Goal: Transaction & Acquisition: Purchase product/service

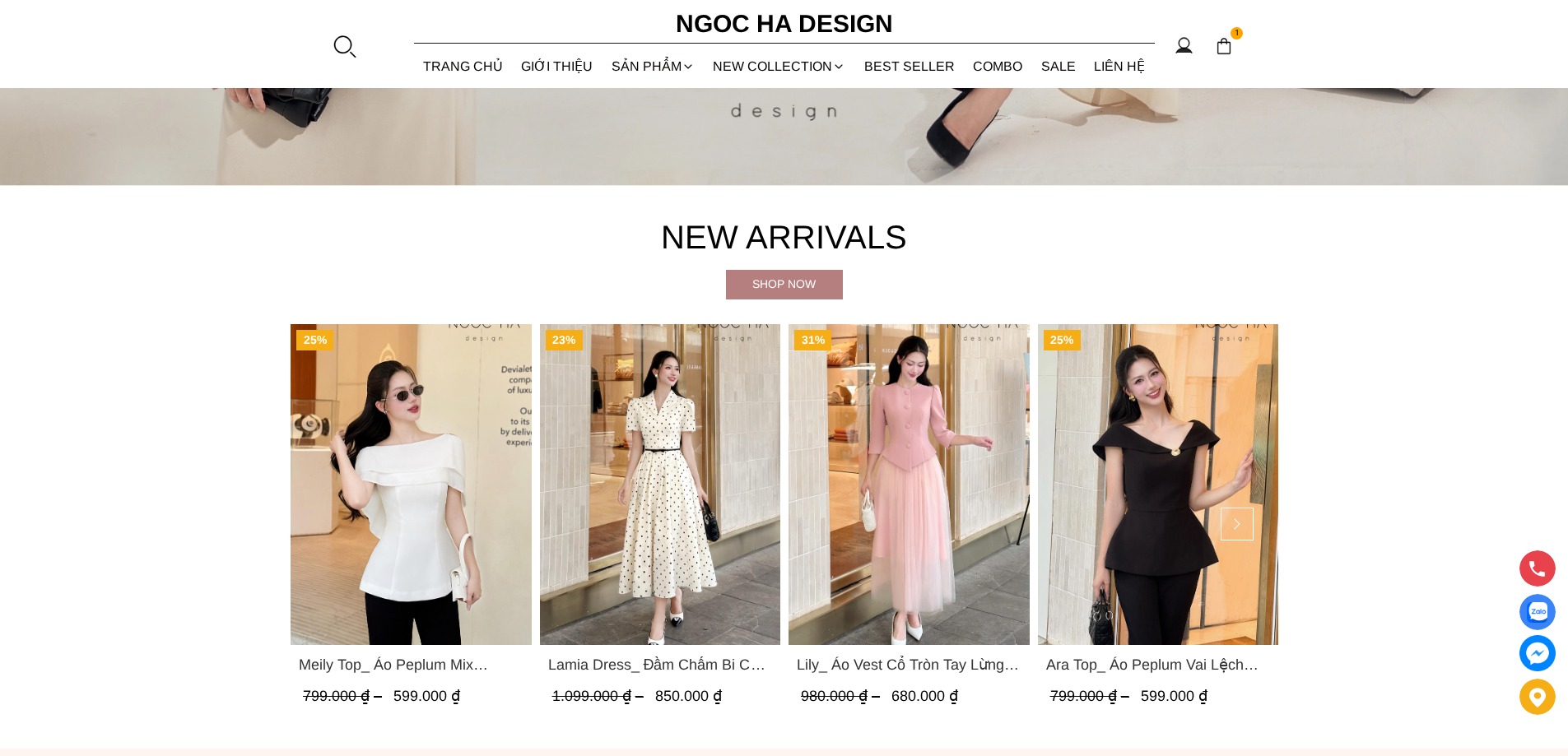
scroll to position [823, 0]
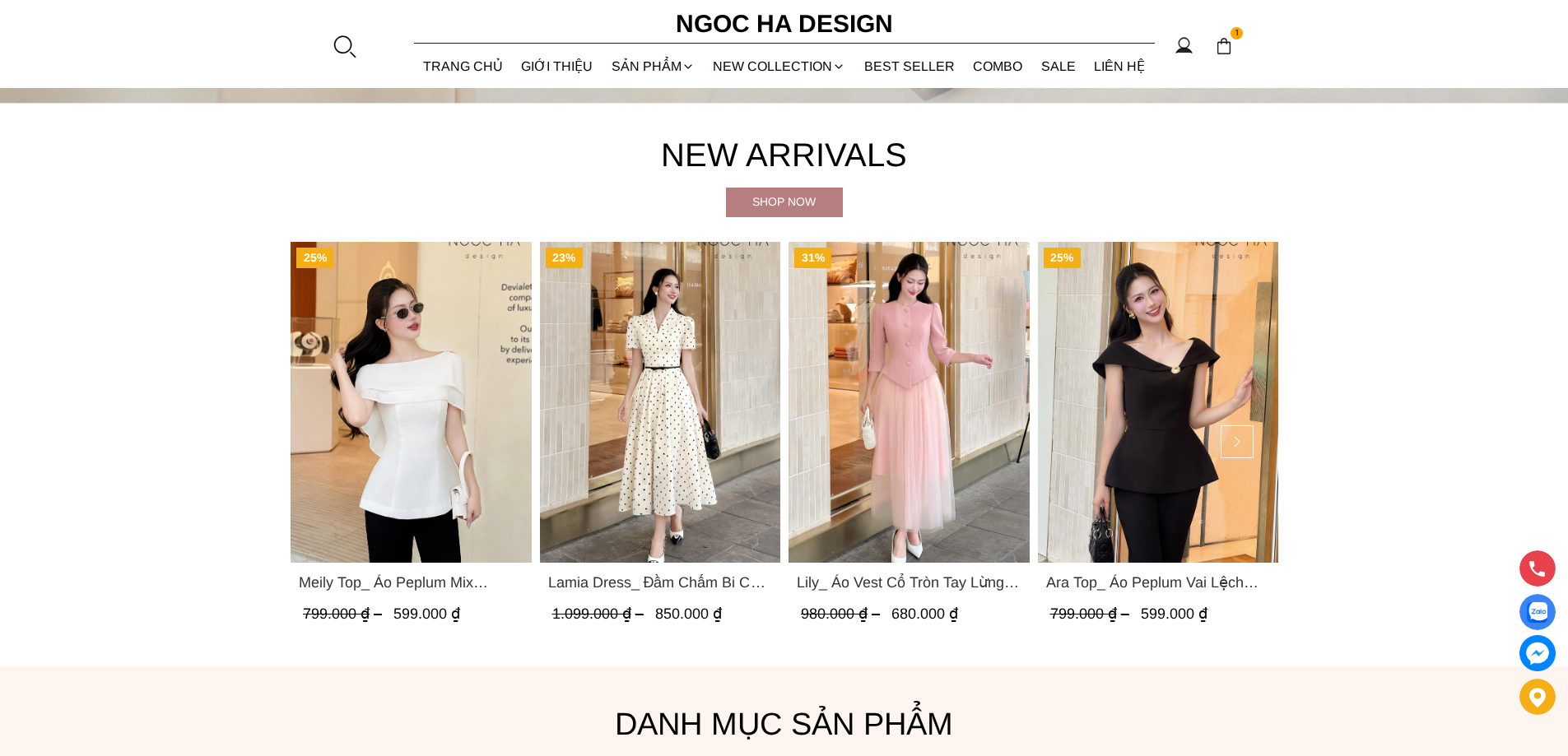
click at [655, 358] on img "Product image - Lamia Dress_ Đầm Chấm Bi Cổ Vest Màu Kem D1003" at bounding box center [660, 401] width 242 height 321
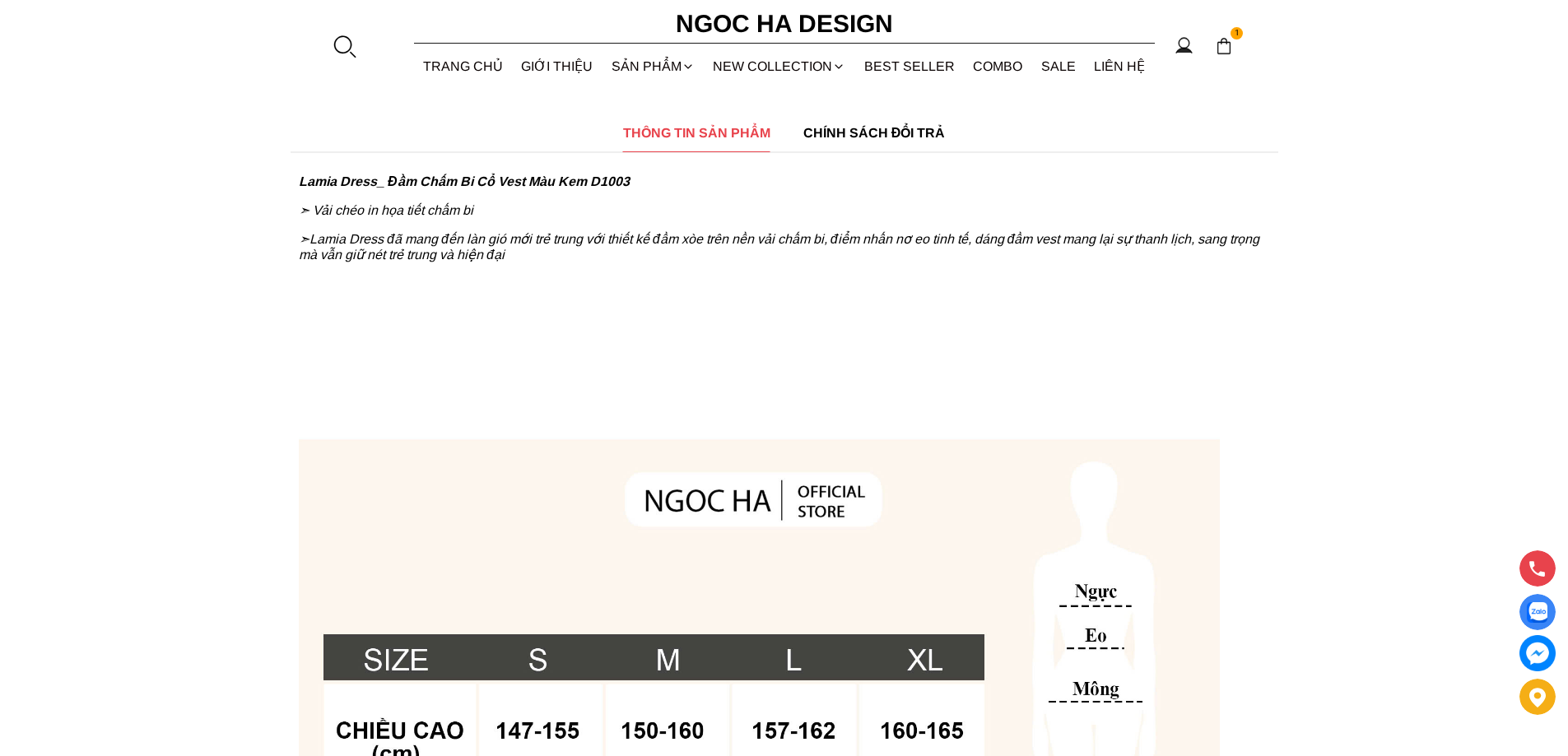
scroll to position [330, 0]
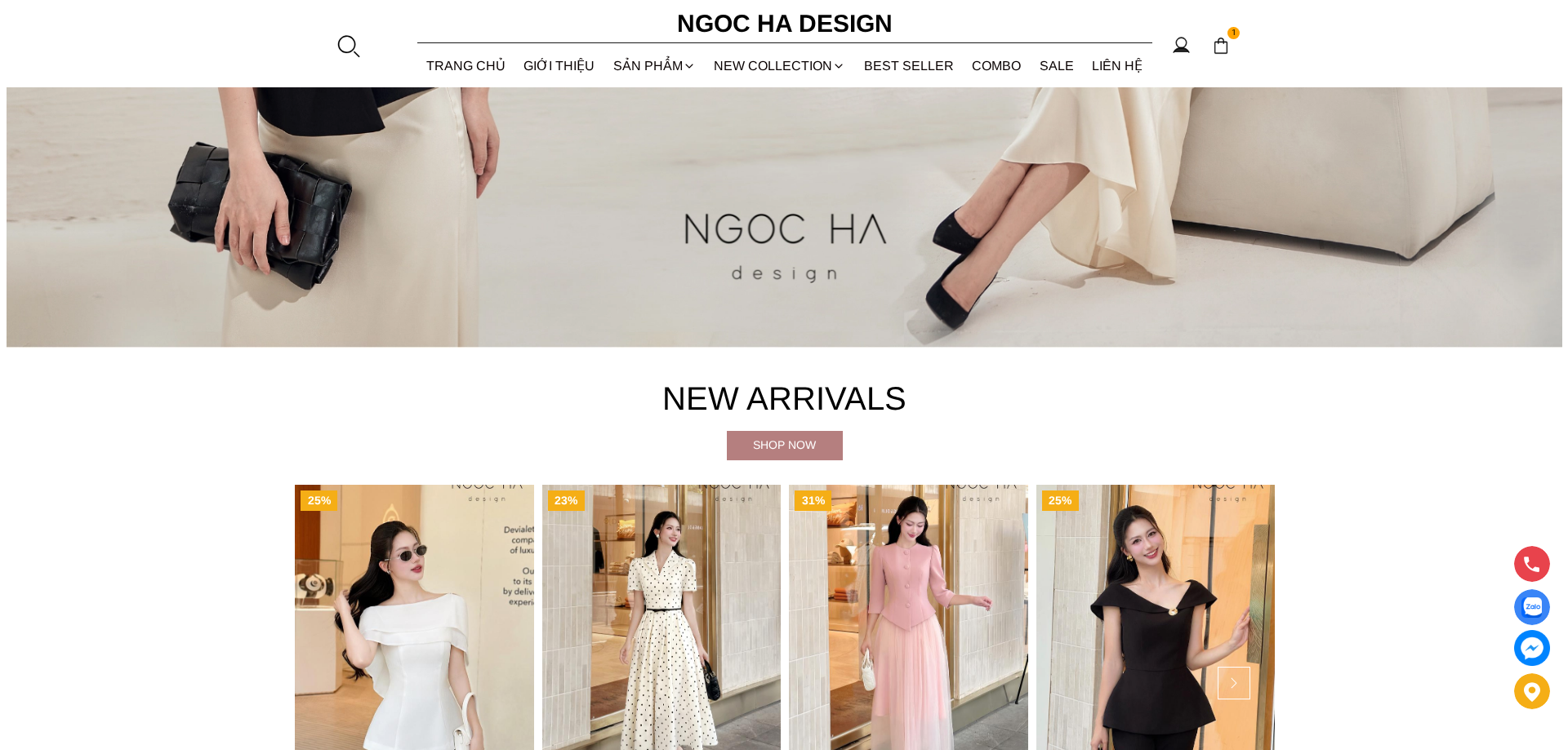
scroll to position [898, 0]
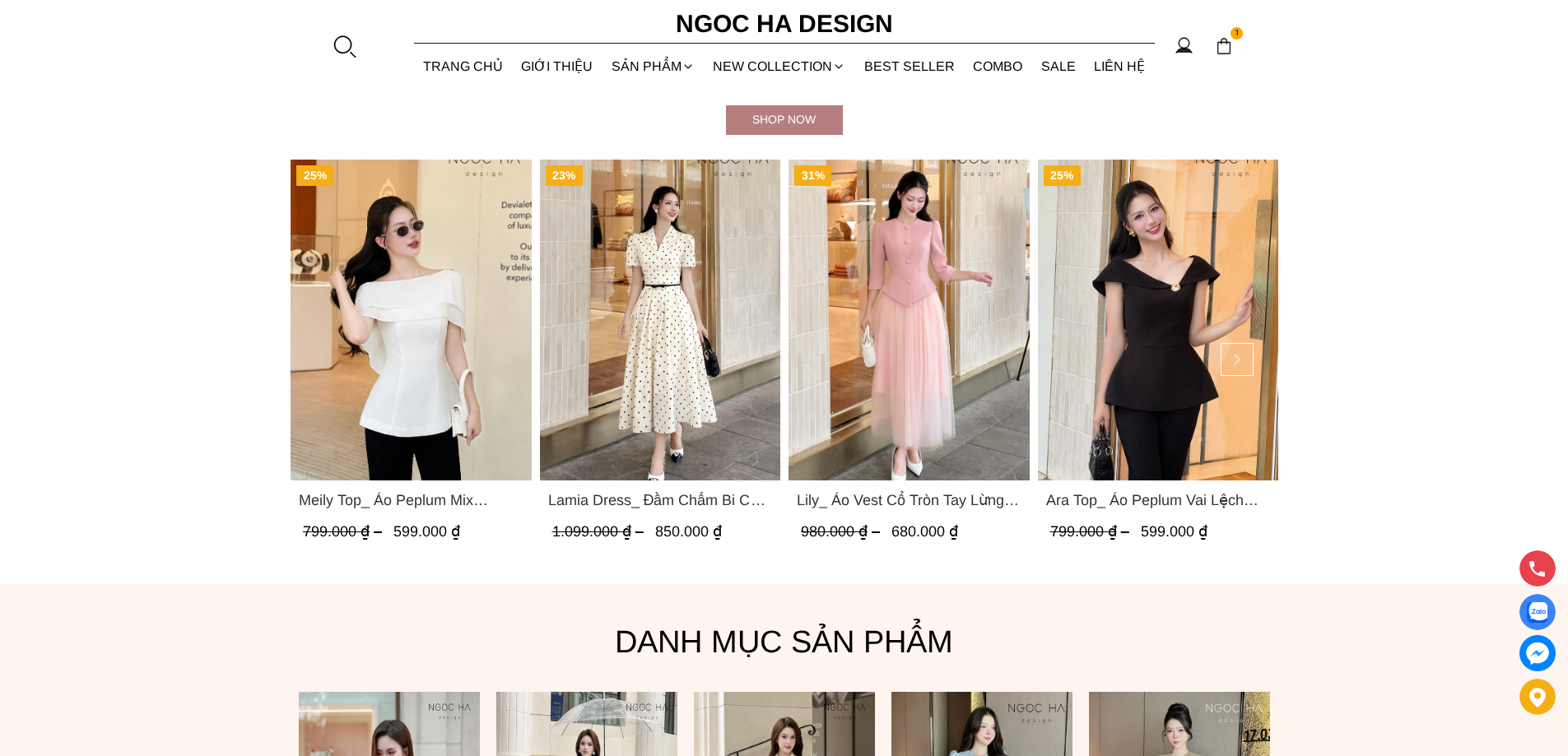
click at [341, 46] on div at bounding box center [344, 46] width 25 height 25
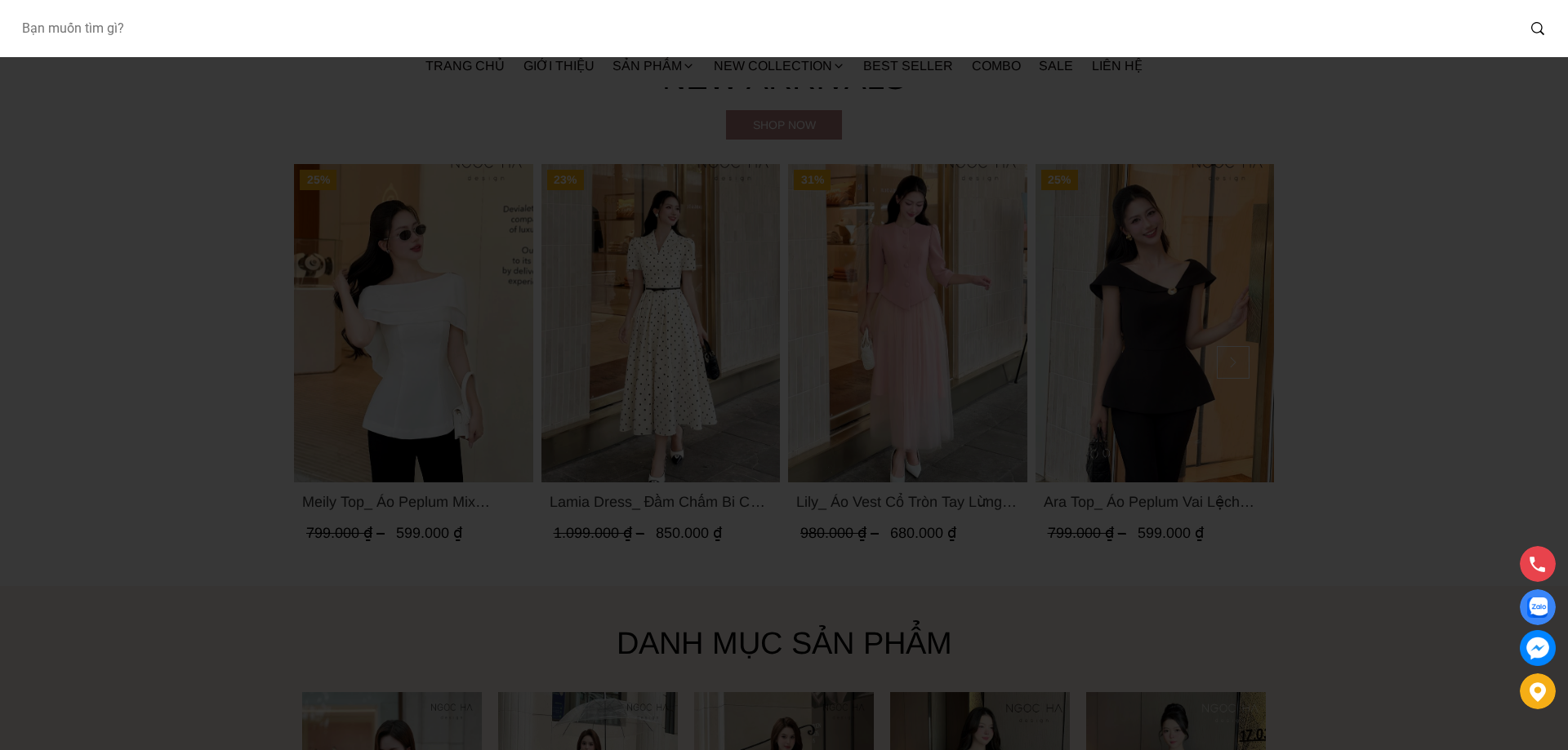
click at [339, 46] on input "Input search Bạn muốn tìm gì?" at bounding box center [762, 29] width 1507 height 38
type input "1078"
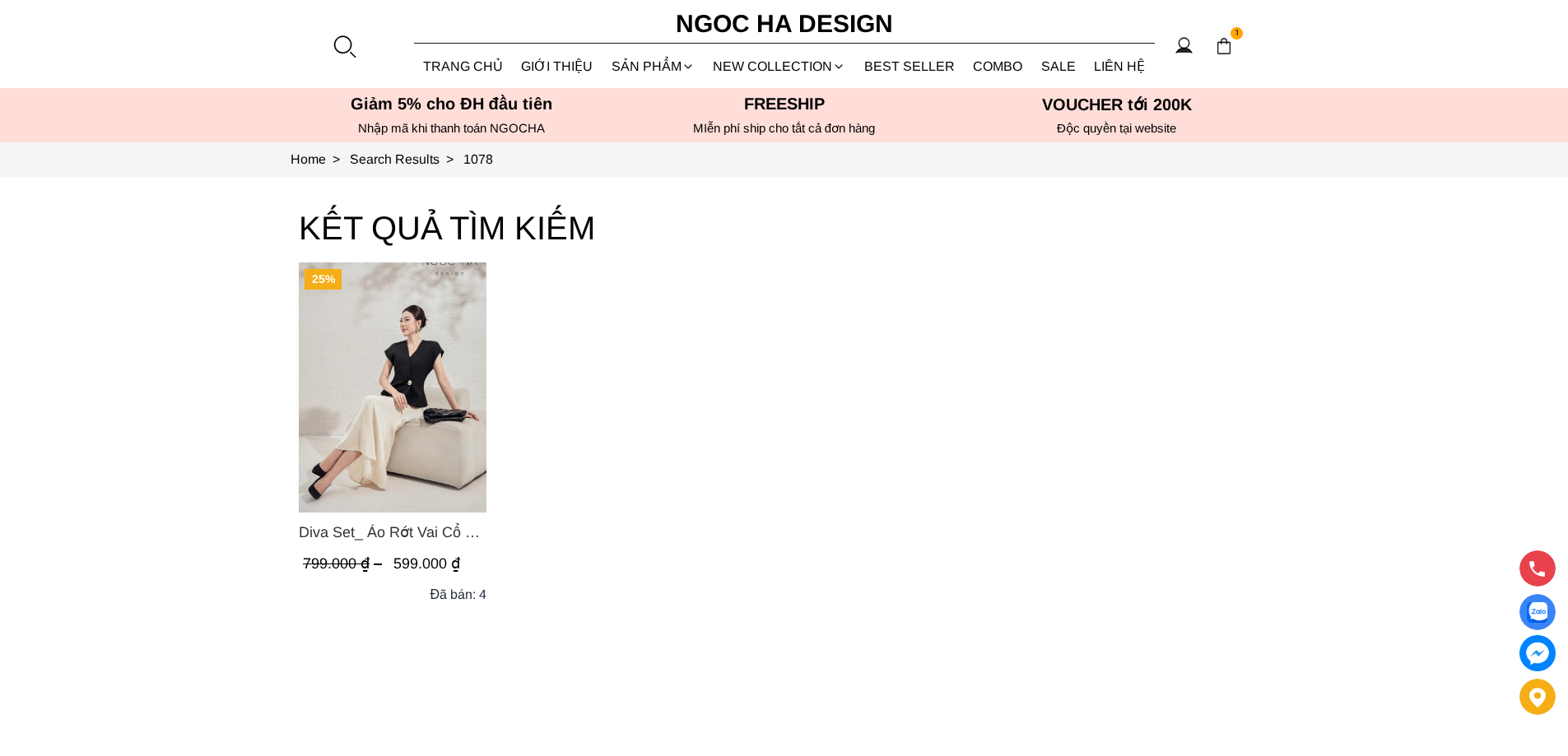
click at [379, 388] on img "Product image - Diva Set_ Áo Rớt Vai Cổ V, Chân Váy Lụa Đuôi Cá A1078+CV134" at bounding box center [393, 387] width 188 height 250
